Goal: Use online tool/utility: Utilize a website feature to perform a specific function

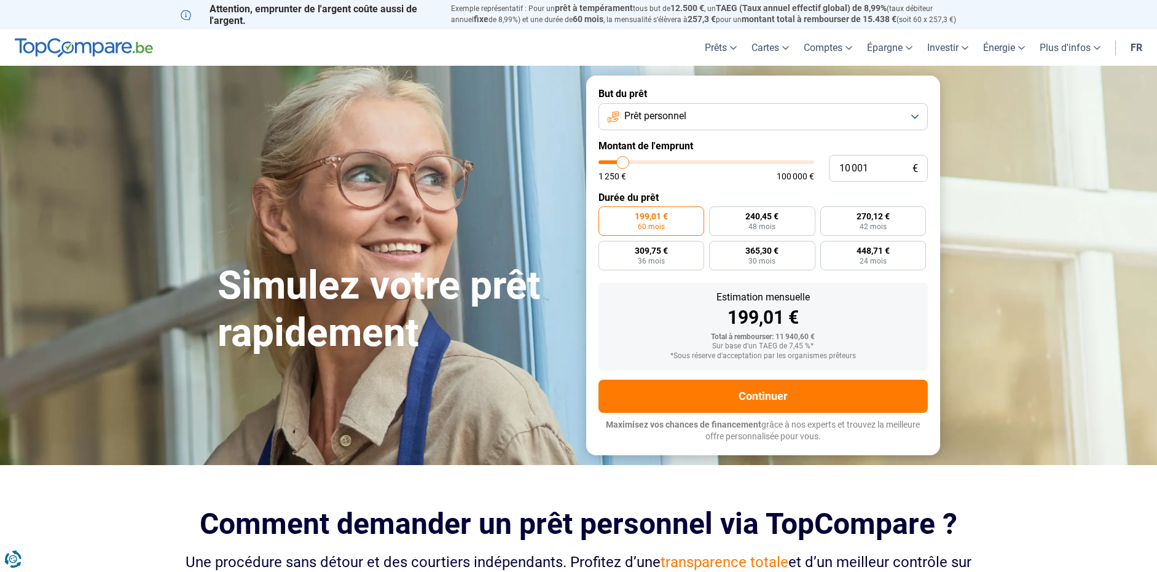
click at [916, 111] on button "Prêt personnel" at bounding box center [763, 116] width 329 height 27
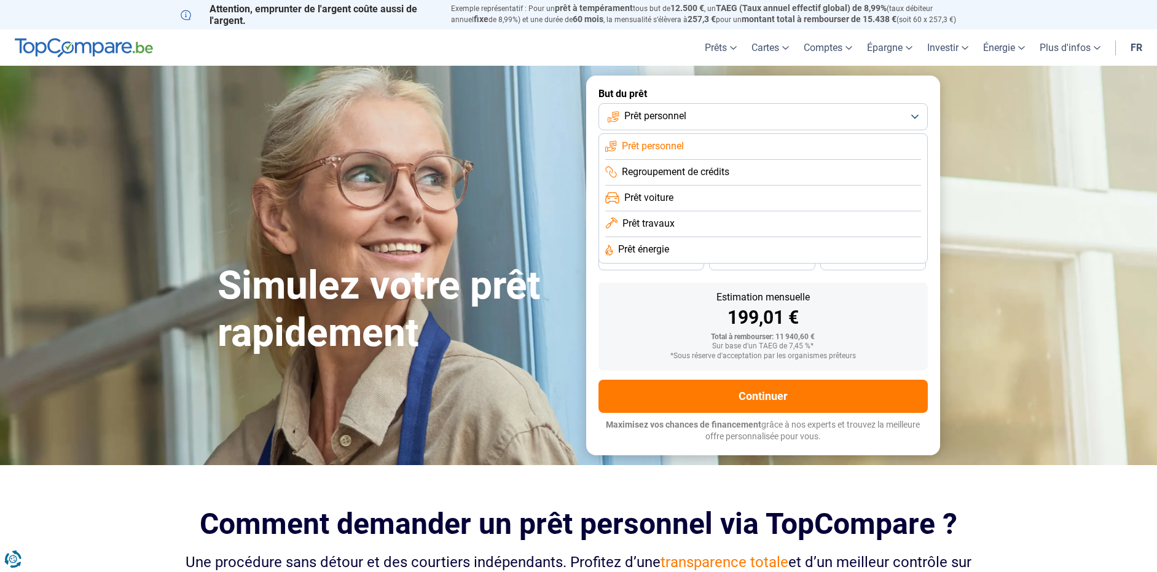
click at [1021, 224] on section "Simulez votre prêt rapidement Simulez votre prêt rapidement But du prêt Prêt pe…" at bounding box center [578, 265] width 1157 height 399
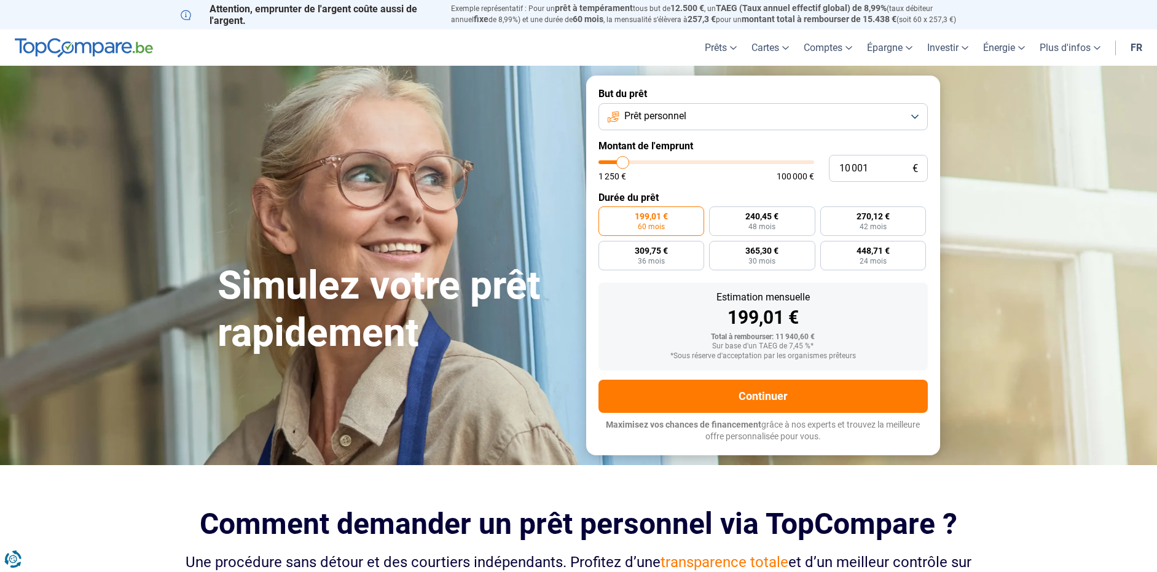
type input "34 750"
type input "34500"
click at [673, 164] on input "range" at bounding box center [707, 162] width 216 height 4
type input "34 500"
radio input "false"
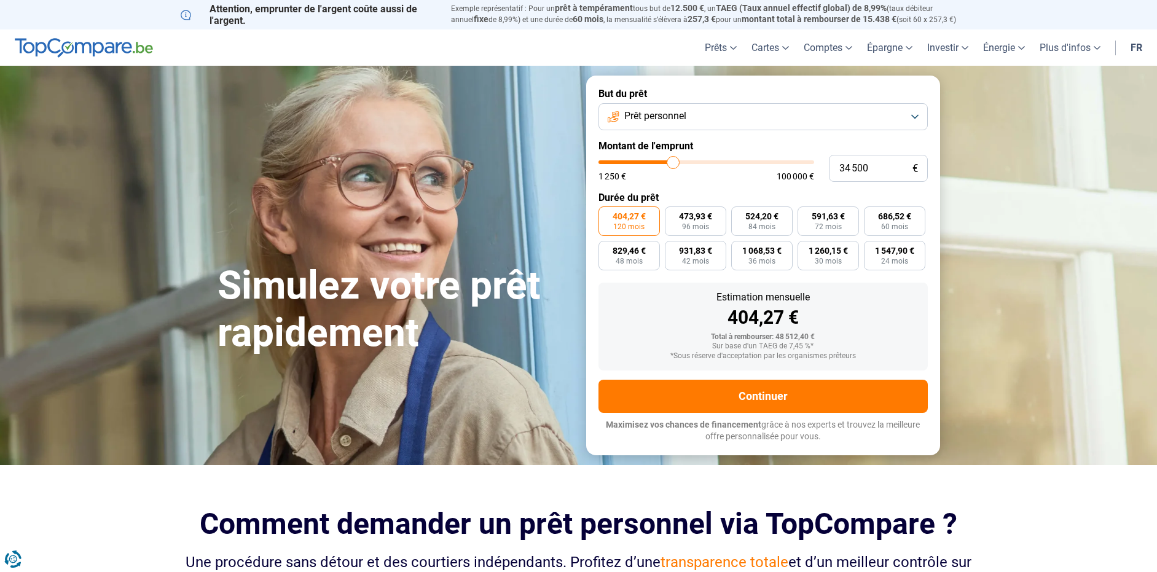
type input "34 000"
type input "34000"
type input "32 750"
type input "32750"
type input "32 250"
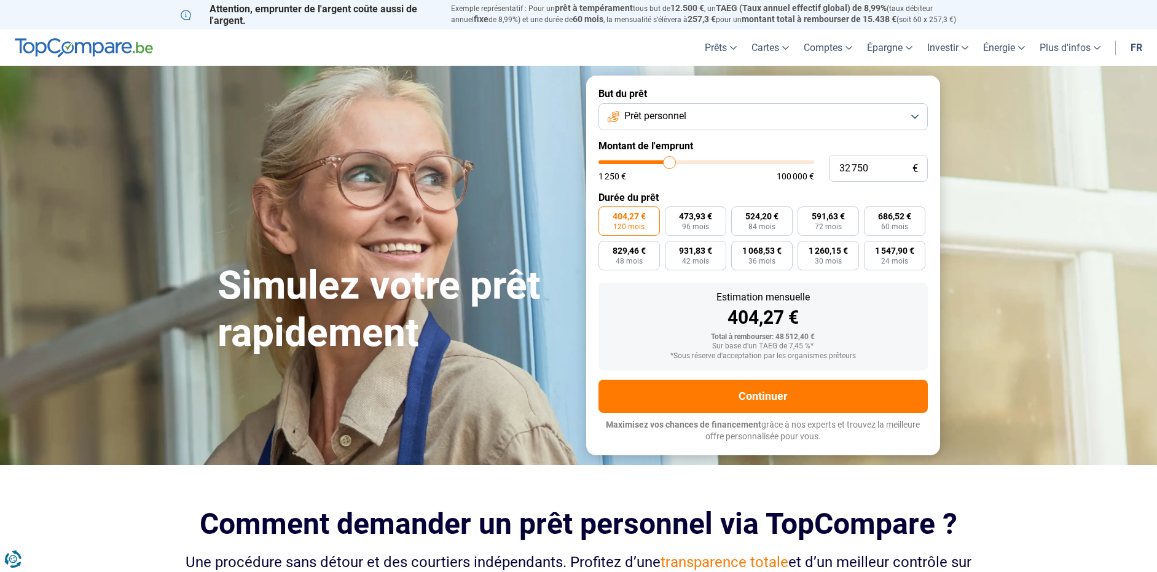
type input "32250"
type input "31 000"
type input "31000"
type input "30 750"
type input "30750"
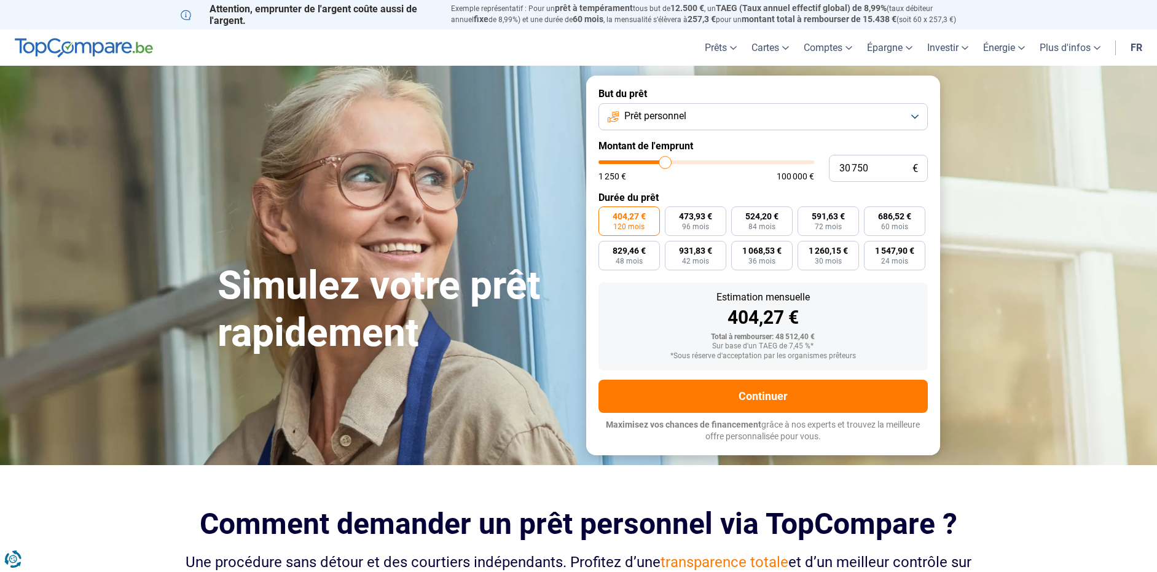
type input "29 750"
type input "29750"
type input "29 500"
type input "29500"
type input "29 250"
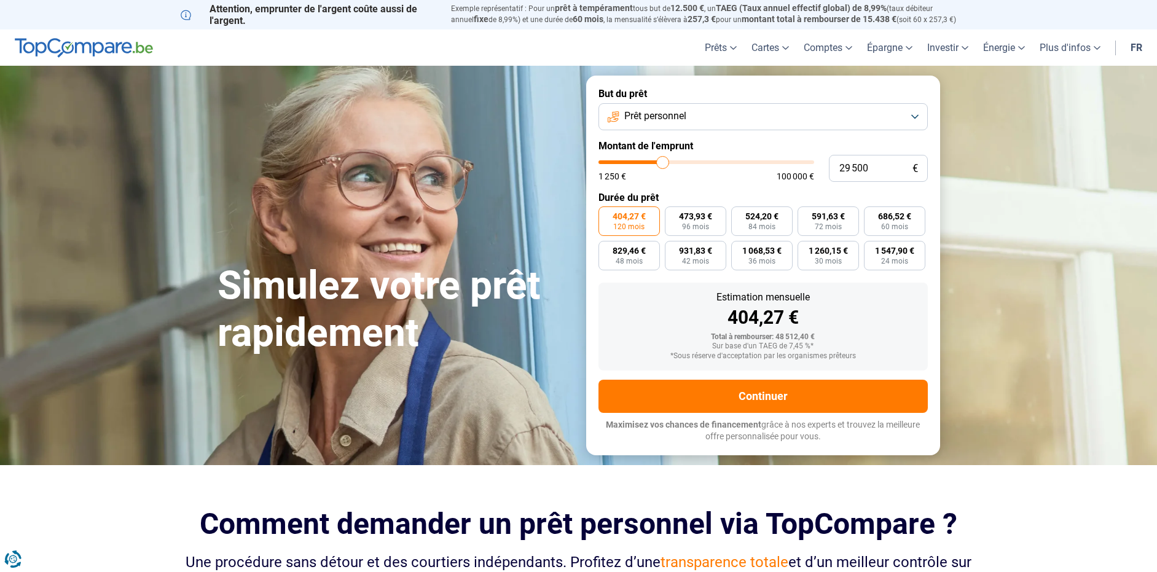
type input "29250"
type input "29 000"
type input "29000"
type input "28 750"
type input "28750"
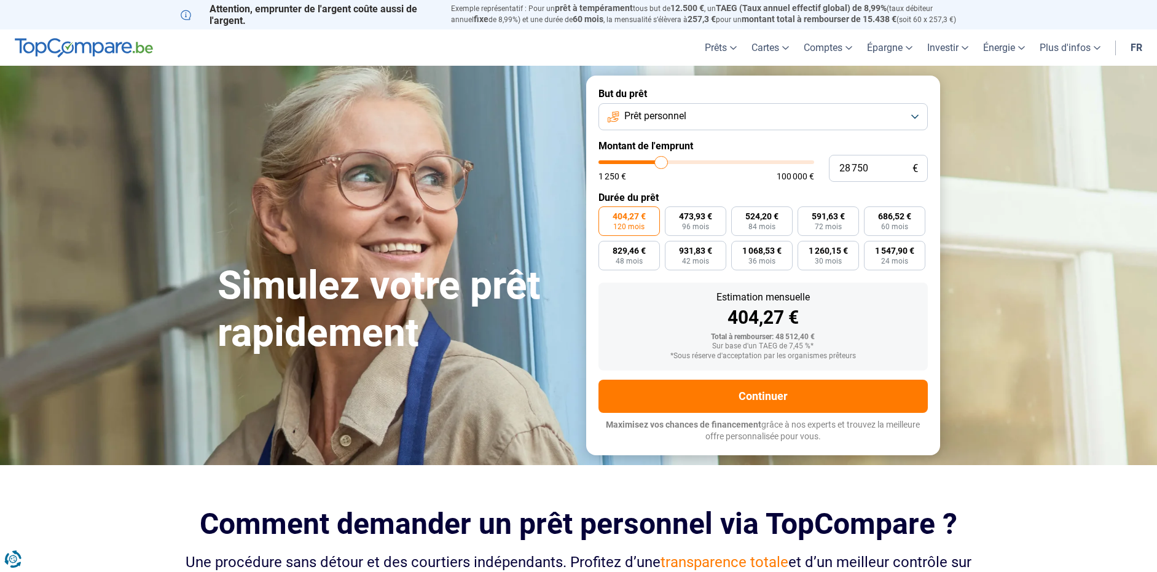
type input "28 250"
type input "28250"
type input "28 000"
type input "28000"
type input "27 750"
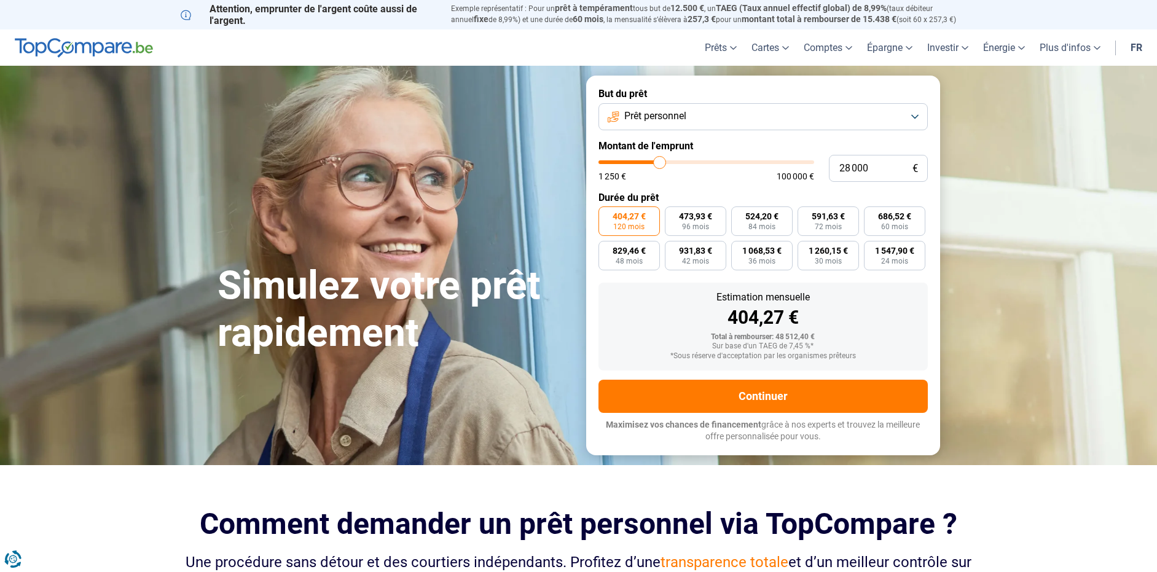
type input "27750"
type input "27 500"
type input "27500"
type input "27 250"
type input "27250"
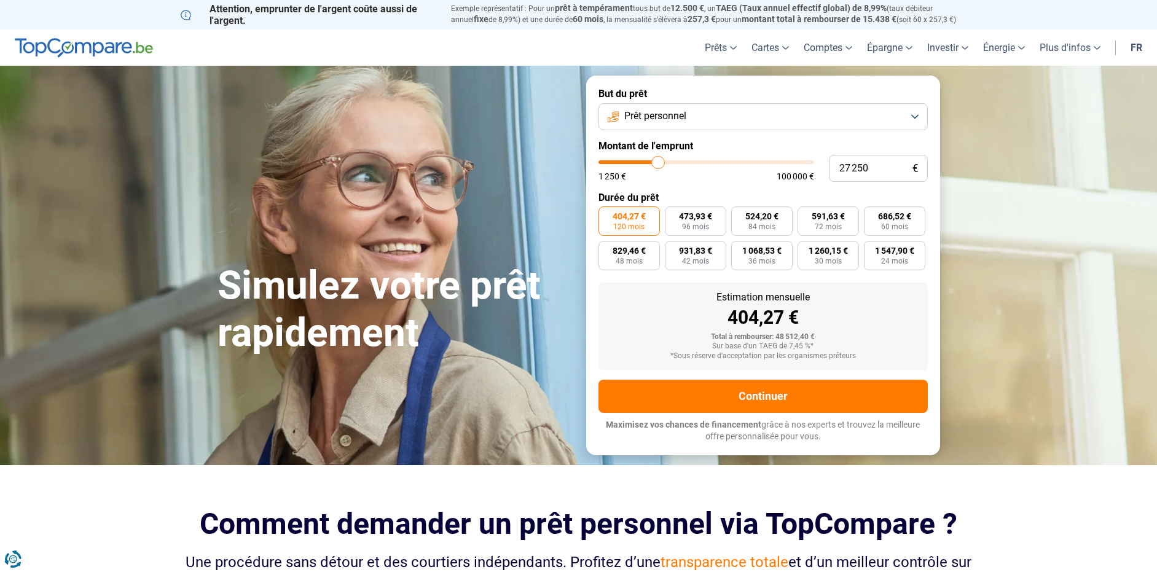
type input "26 750"
type input "26750"
type input "26 500"
type input "26500"
type input "26 250"
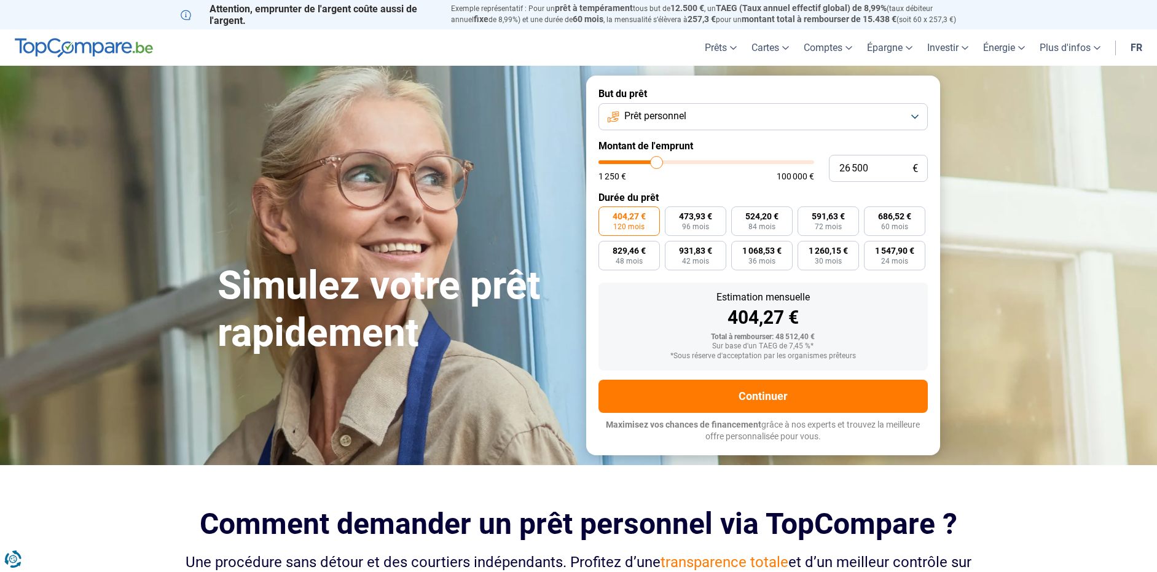
type input "26250"
type input "25 250"
type input "25250"
type input "25 000"
type input "25000"
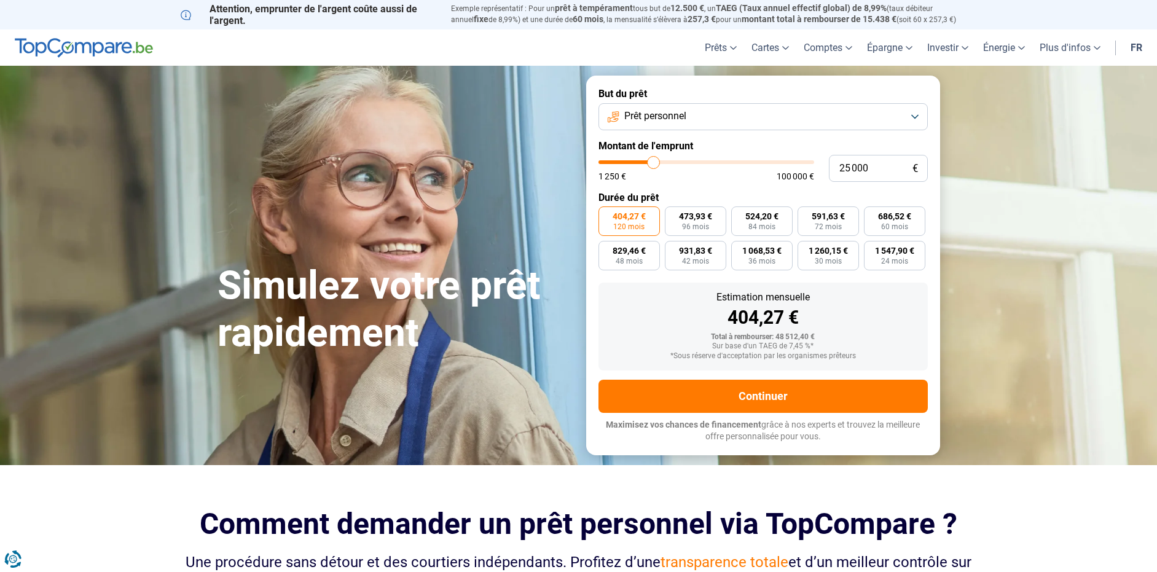
type input "24 500"
type input "24500"
type input "24 250"
type input "24250"
type input "23 750"
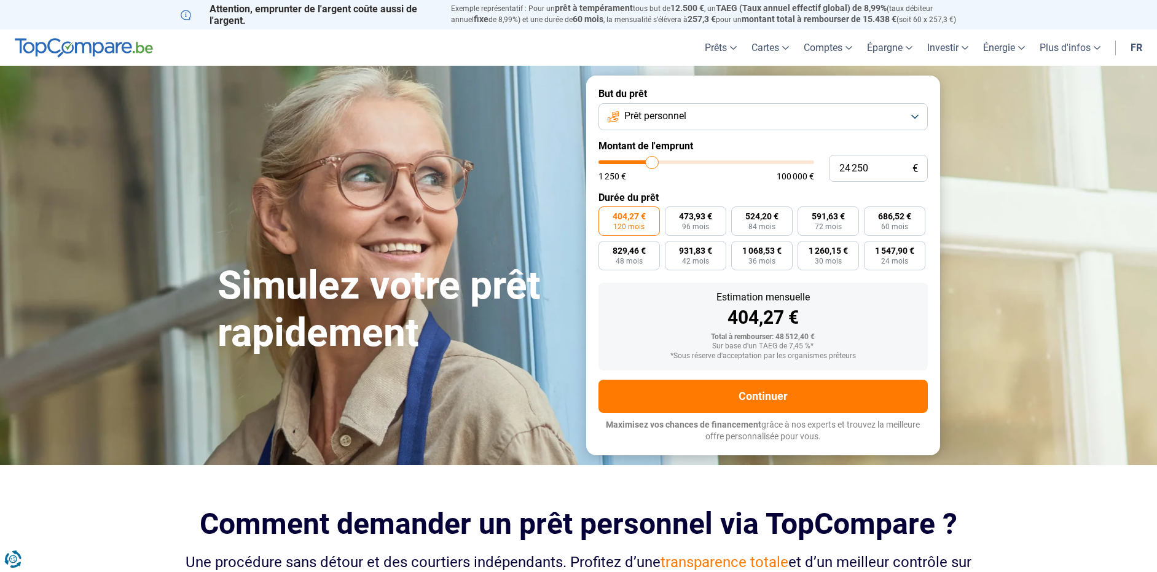
type input "23750"
type input "23 250"
type input "23250"
type input "23 000"
type input "23000"
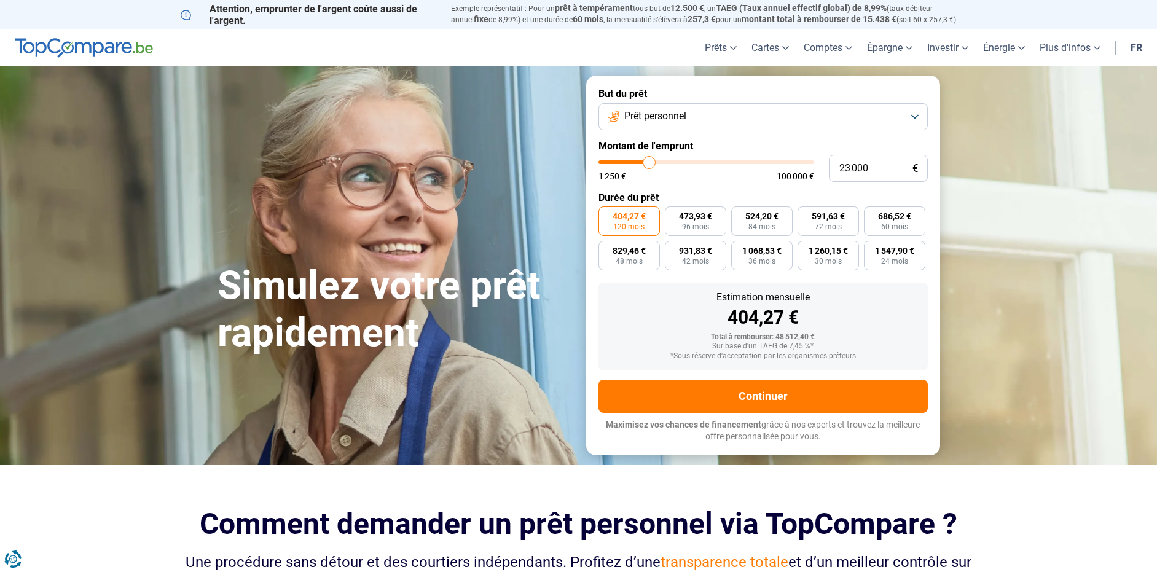
type input "22 250"
type input "22250"
type input "22 000"
type input "22000"
type input "21 750"
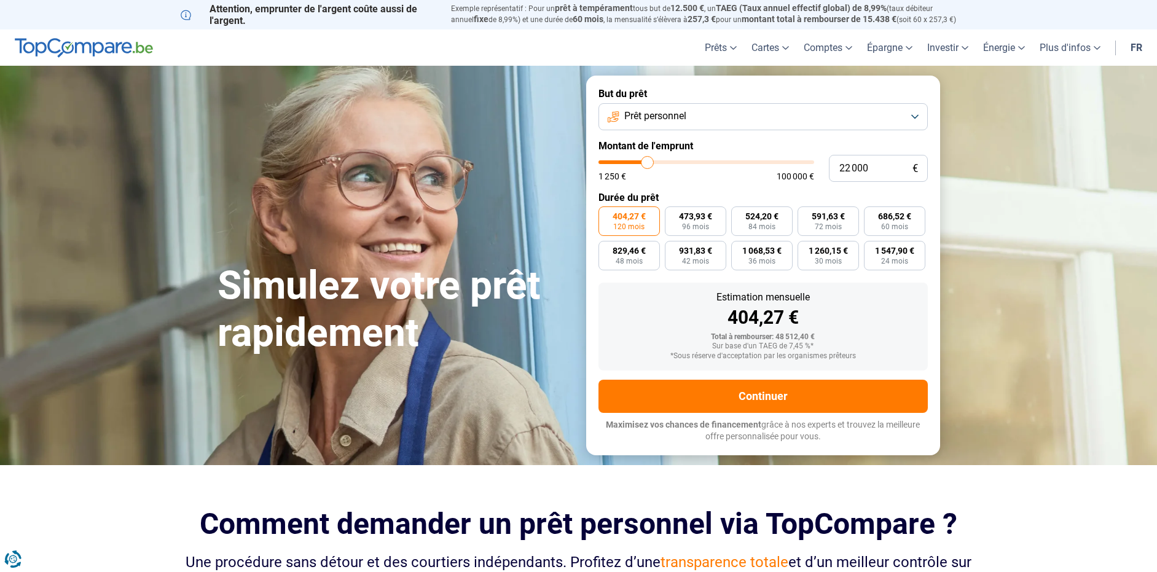
type input "21750"
type input "21 250"
type input "21250"
type input "20 750"
type input "20750"
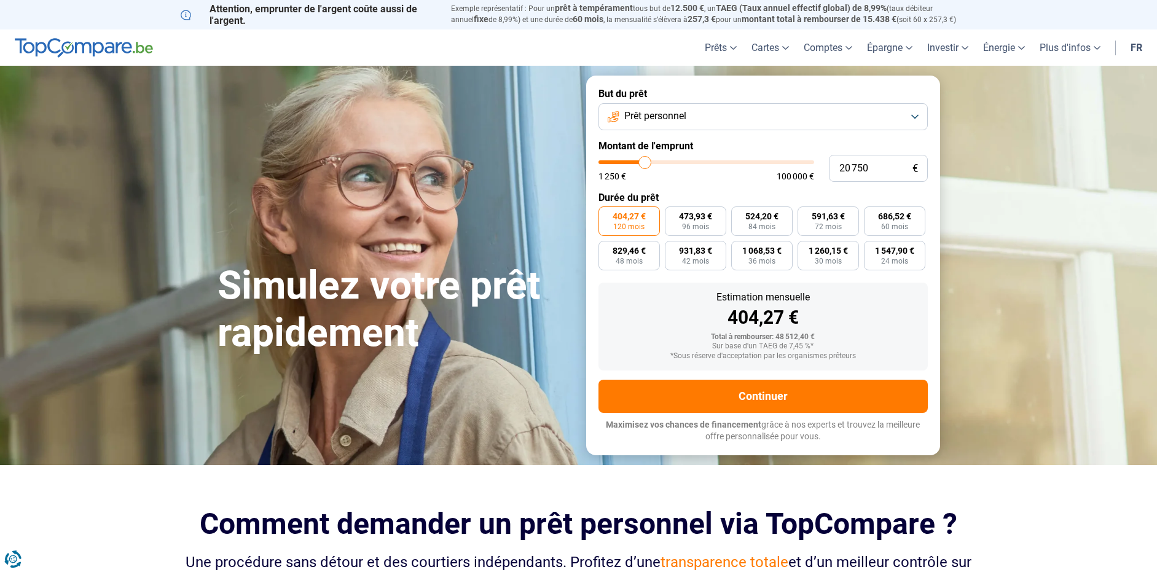
type input "20 500"
type input "20500"
type input "20 250"
type input "20250"
type input "20 000"
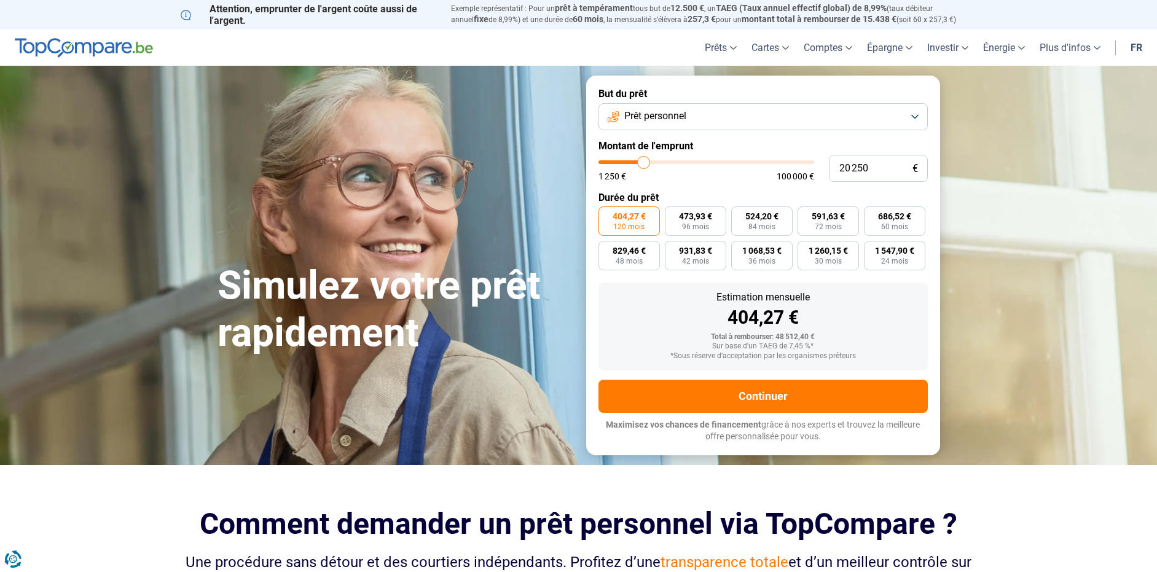
type input "20000"
type input "19 750"
type input "19750"
type input "19 250"
type input "19250"
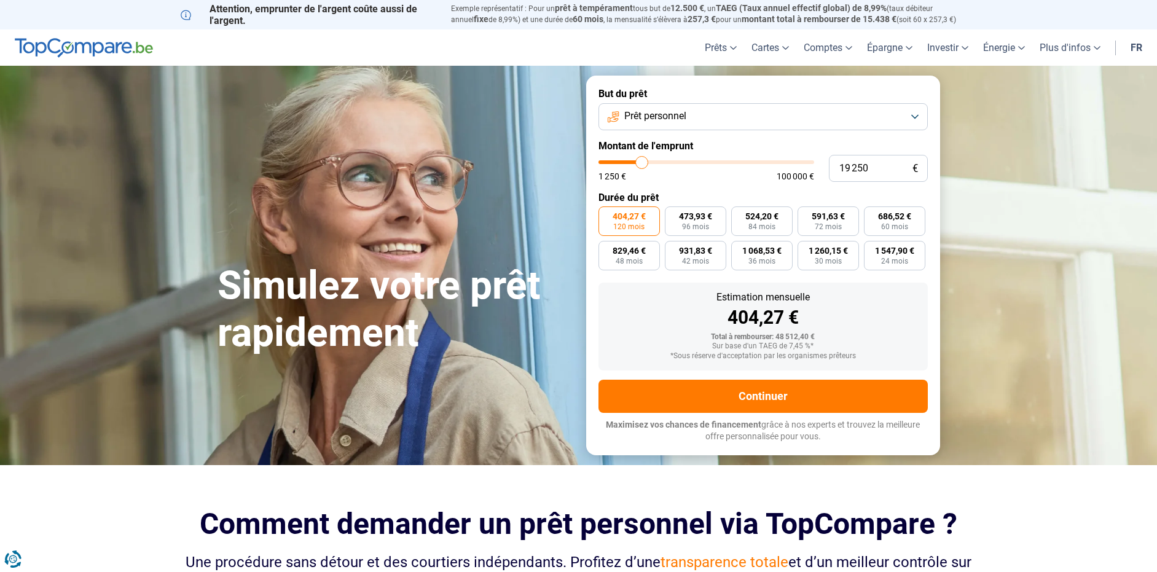
type input "19 750"
type input "19750"
type input "20 000"
type input "20000"
type input "20 250"
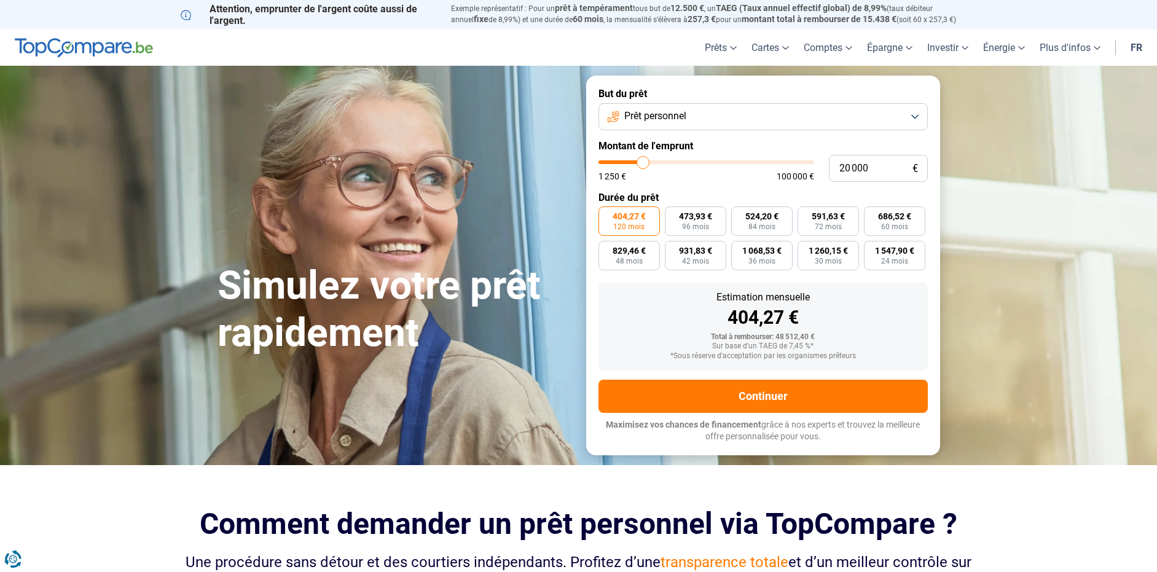
type input "20250"
type input "20 000"
type input "20000"
type input "19 750"
type input "19750"
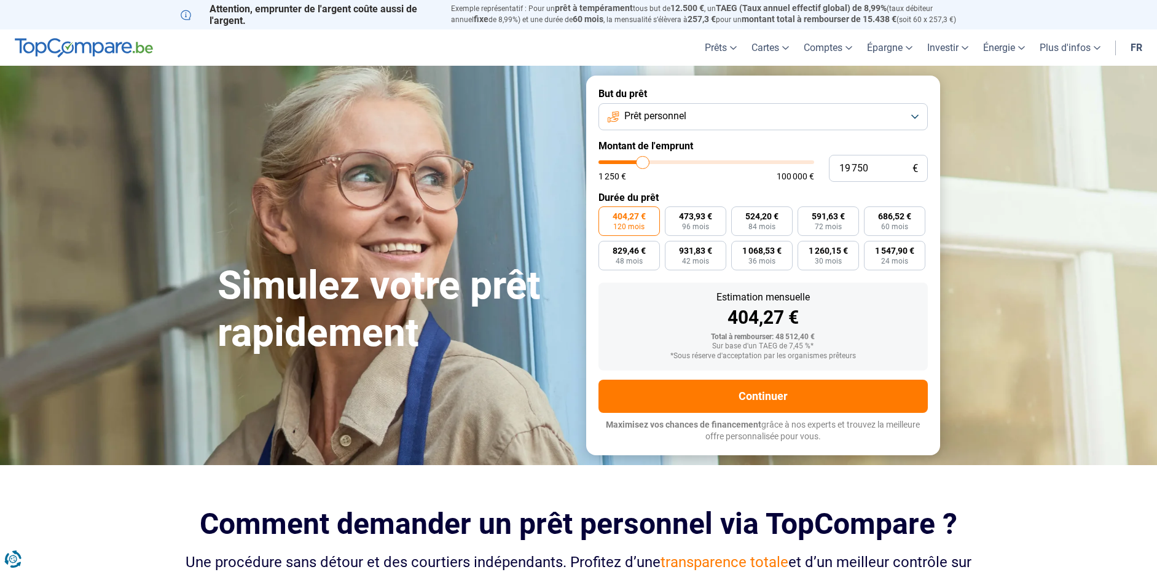
type input "19 250"
type input "19250"
type input "19 750"
drag, startPoint x: 673, startPoint y: 162, endPoint x: 643, endPoint y: 160, distance: 30.2
type input "19750"
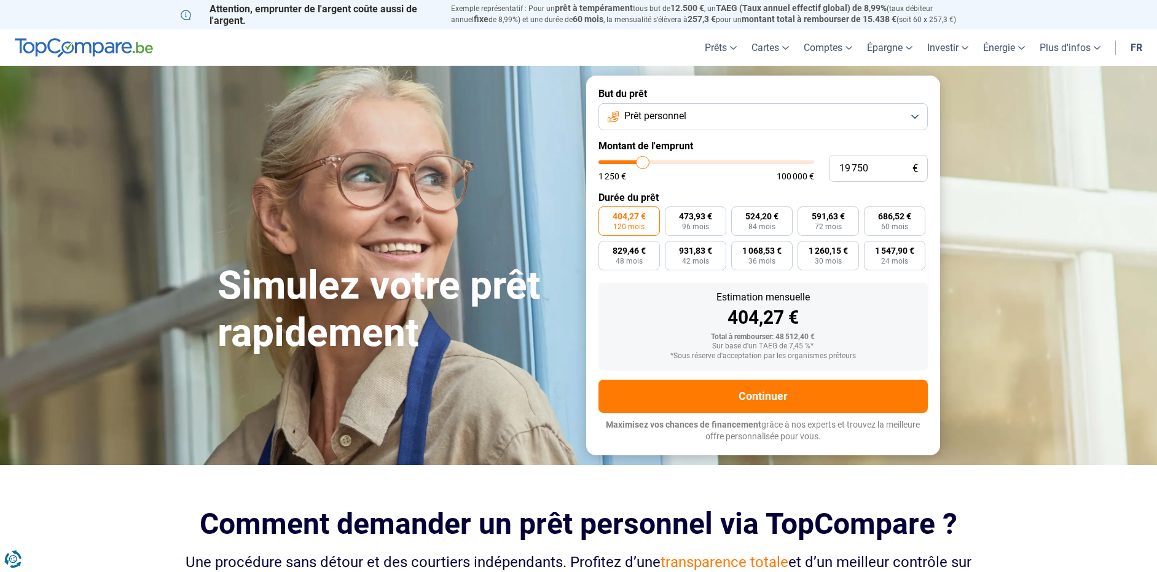
click at [643, 160] on input "range" at bounding box center [707, 162] width 216 height 4
radio input "true"
